Goal: Information Seeking & Learning: Check status

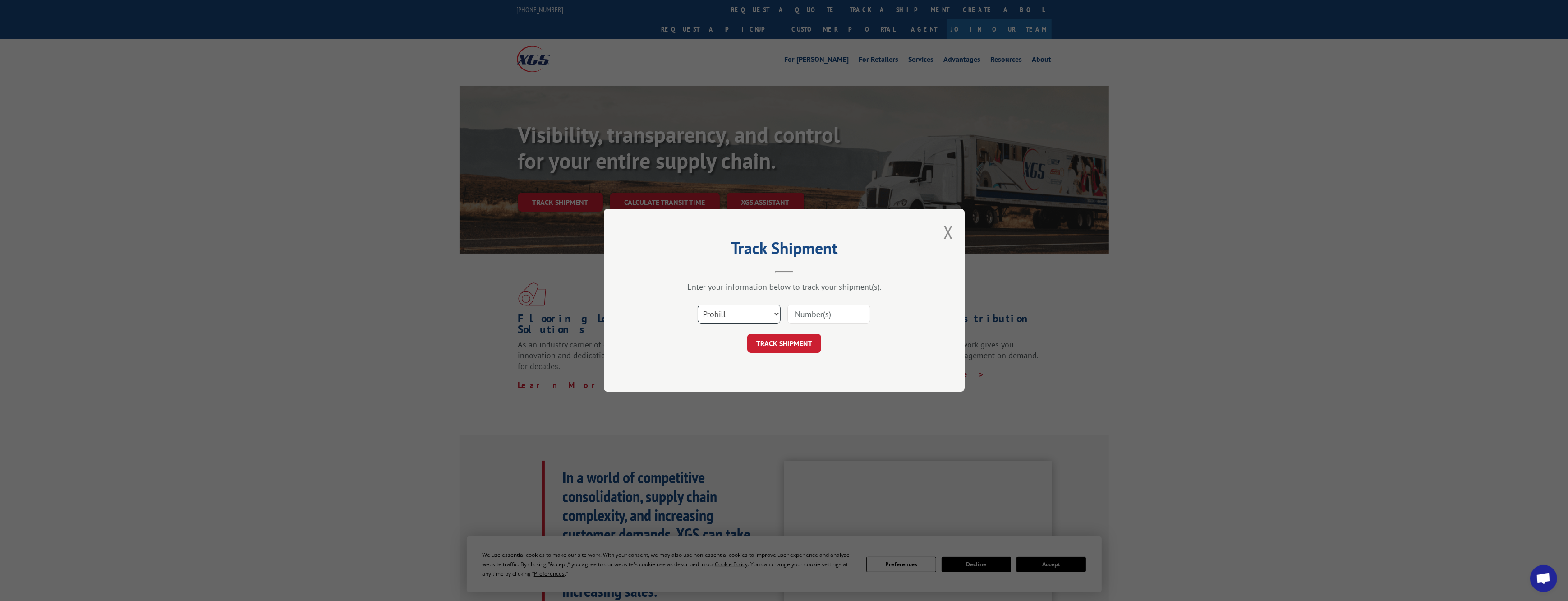
click at [758, 314] on select "Select category... Probill BOL PO" at bounding box center [739, 314] width 83 height 19
click at [835, 316] on input at bounding box center [829, 314] width 83 height 19
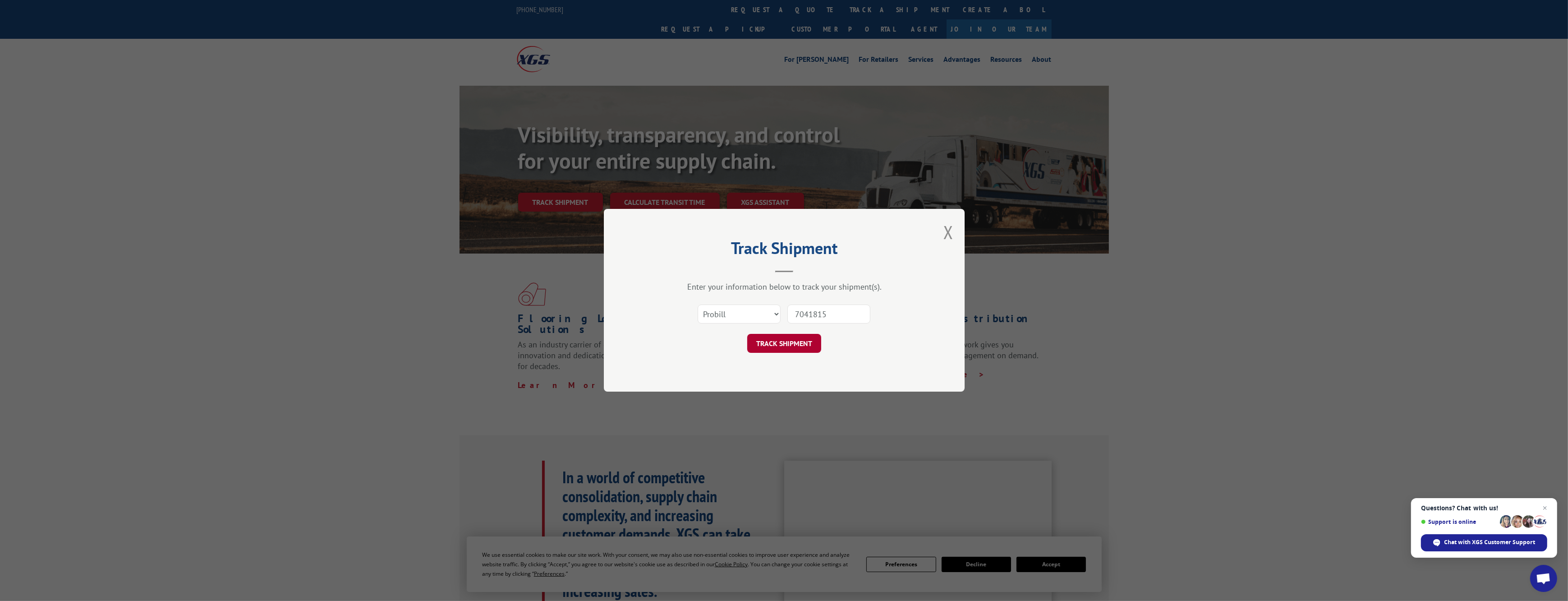
type input "7041815"
click at [781, 345] on button "TRACK SHIPMENT" at bounding box center [785, 343] width 74 height 19
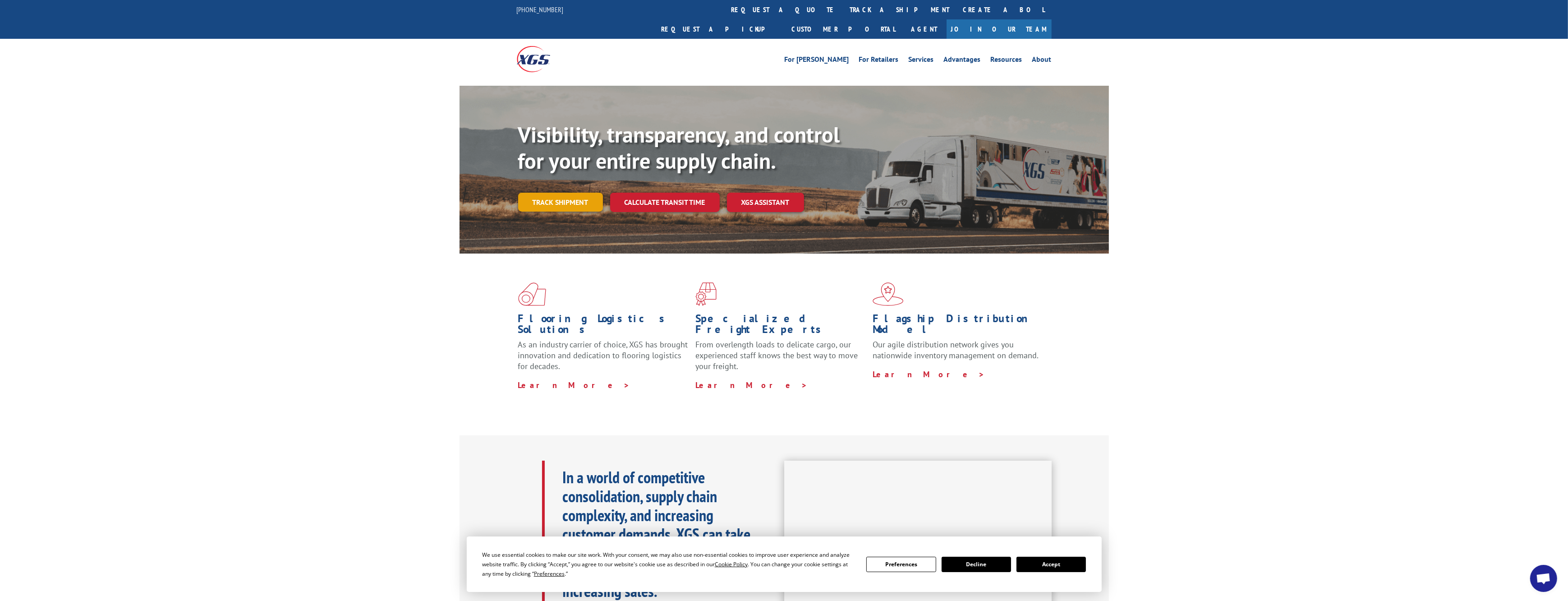
click at [571, 192] on link "Track shipment" at bounding box center [560, 202] width 85 height 19
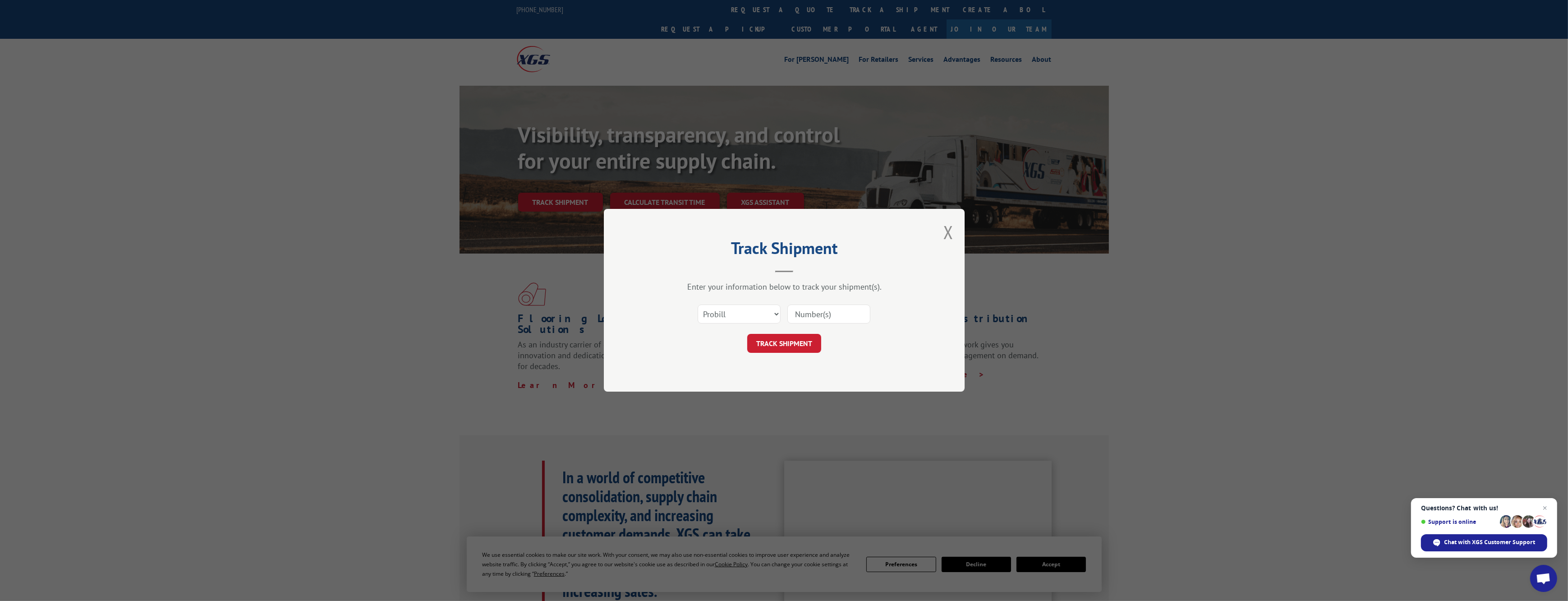
click at [814, 312] on input at bounding box center [829, 314] width 83 height 19
type input "17477396"
click at [803, 336] on button "TRACK SHIPMENT" at bounding box center [785, 343] width 74 height 19
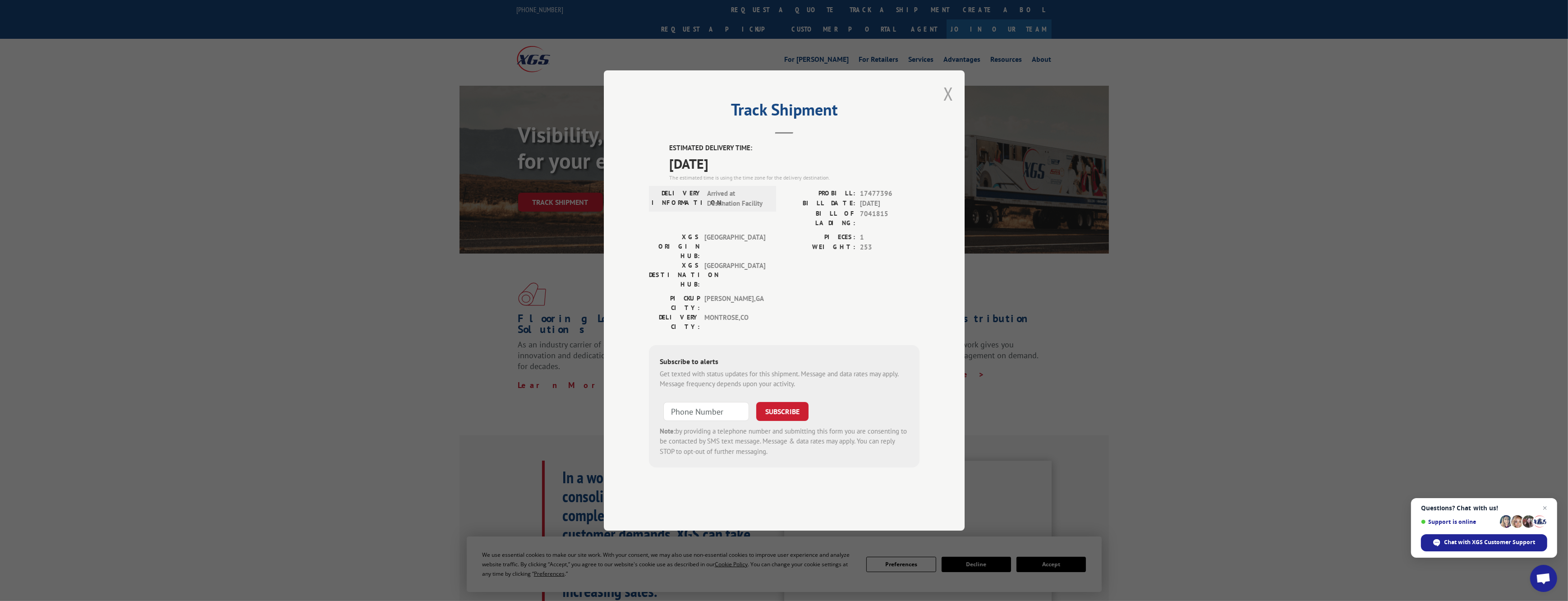
click at [947, 105] on button "Close modal" at bounding box center [948, 93] width 10 height 24
